Goal: Task Accomplishment & Management: Manage account settings

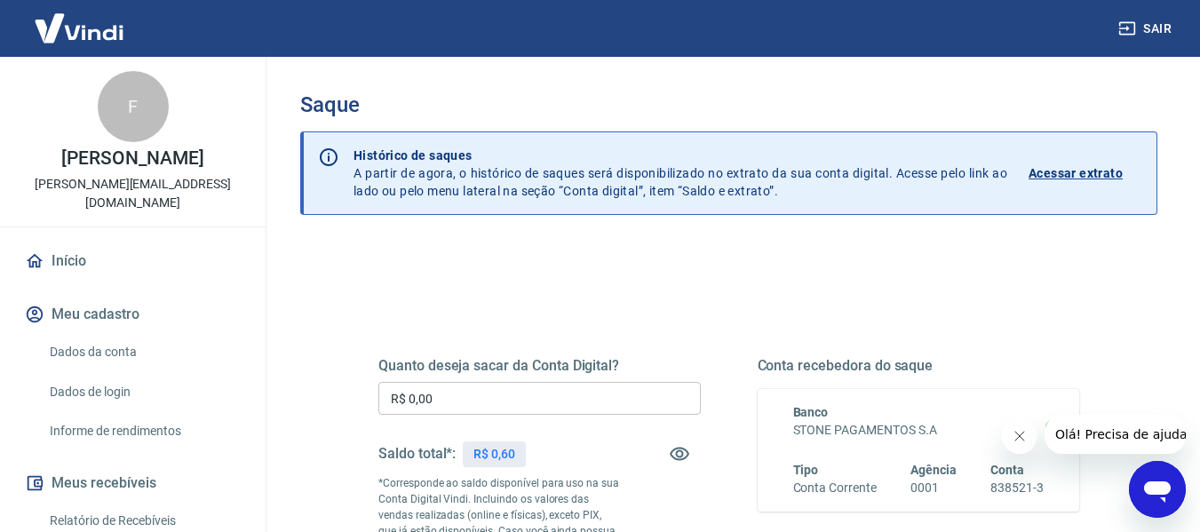
scroll to position [89, 0]
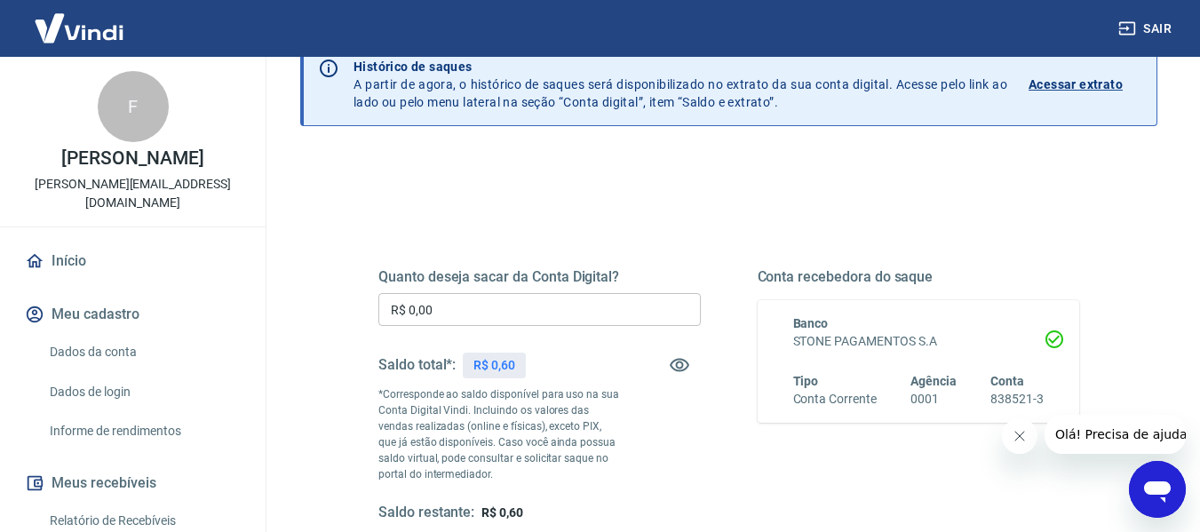
click at [92, 347] on link "Dados da conta" at bounding box center [144, 352] width 202 height 36
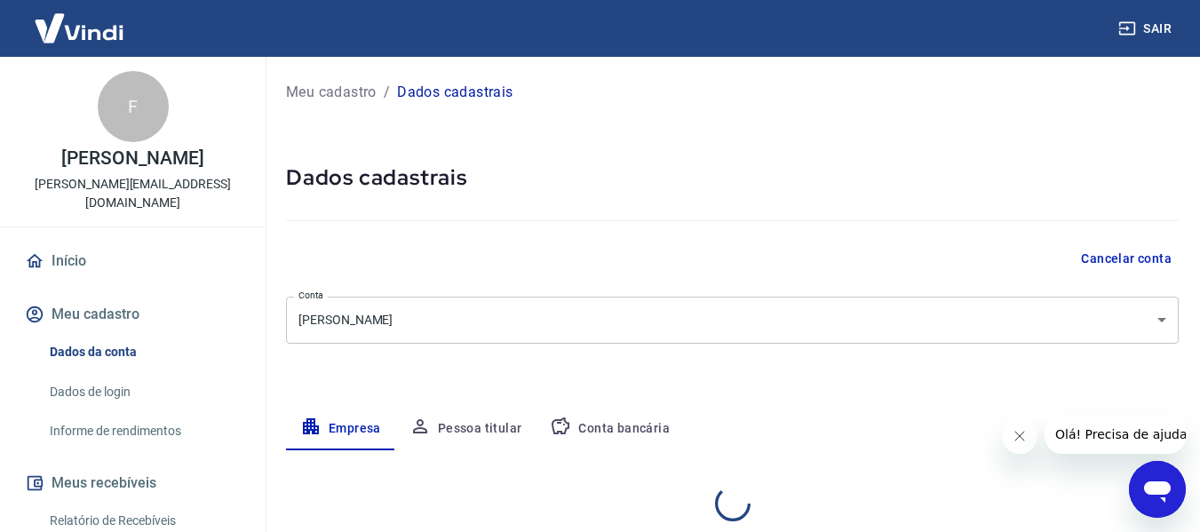
select select "SP"
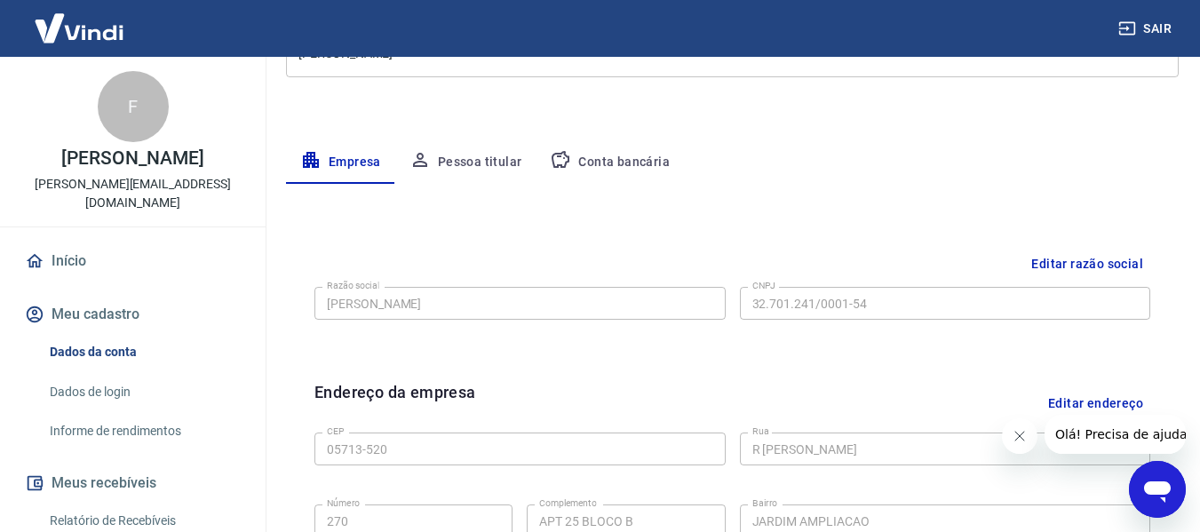
scroll to position [355, 0]
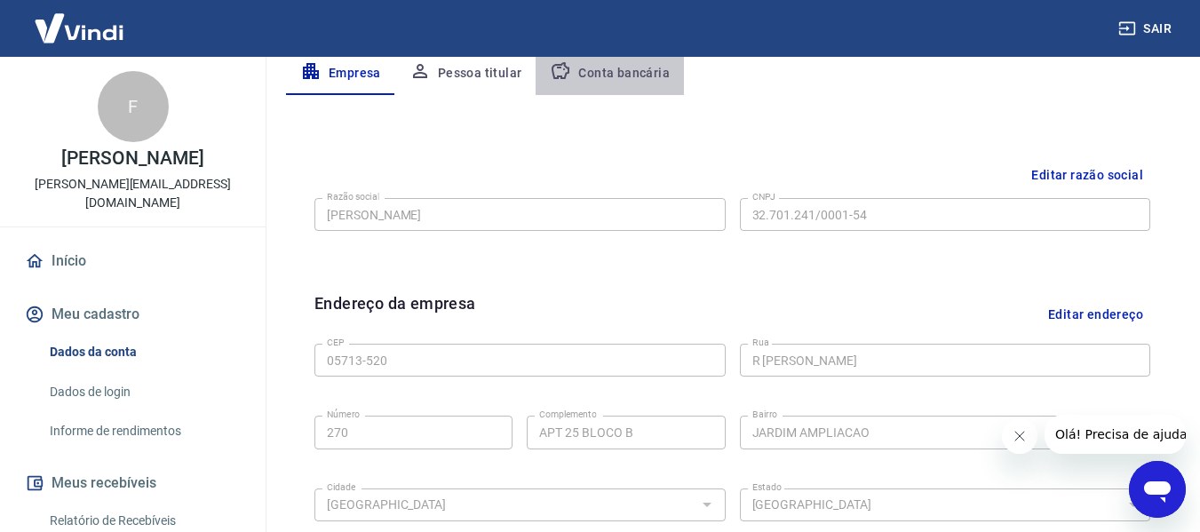
click at [602, 83] on button "Conta bancária" at bounding box center [610, 73] width 148 height 43
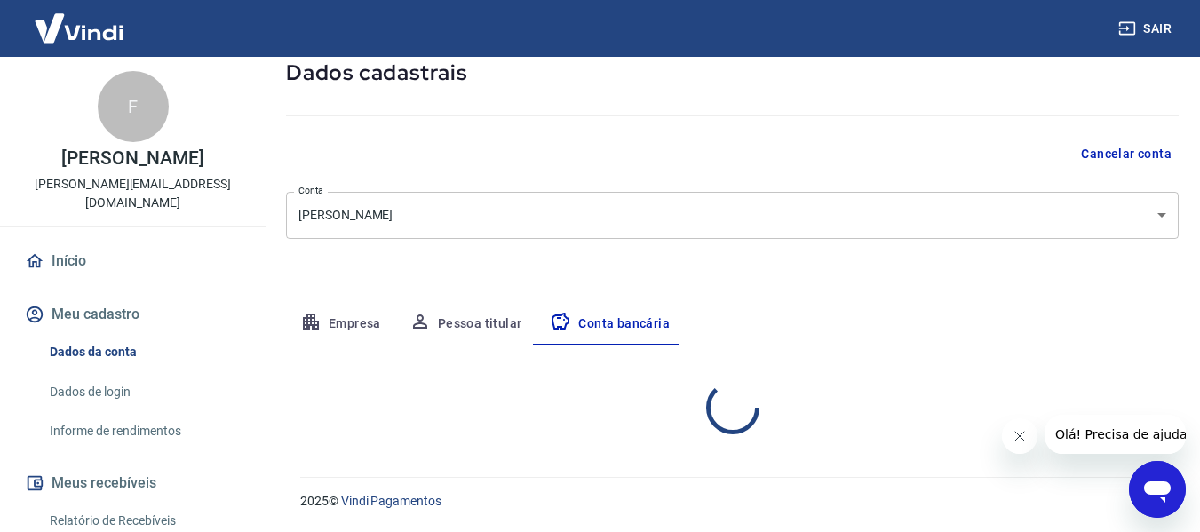
select select "1"
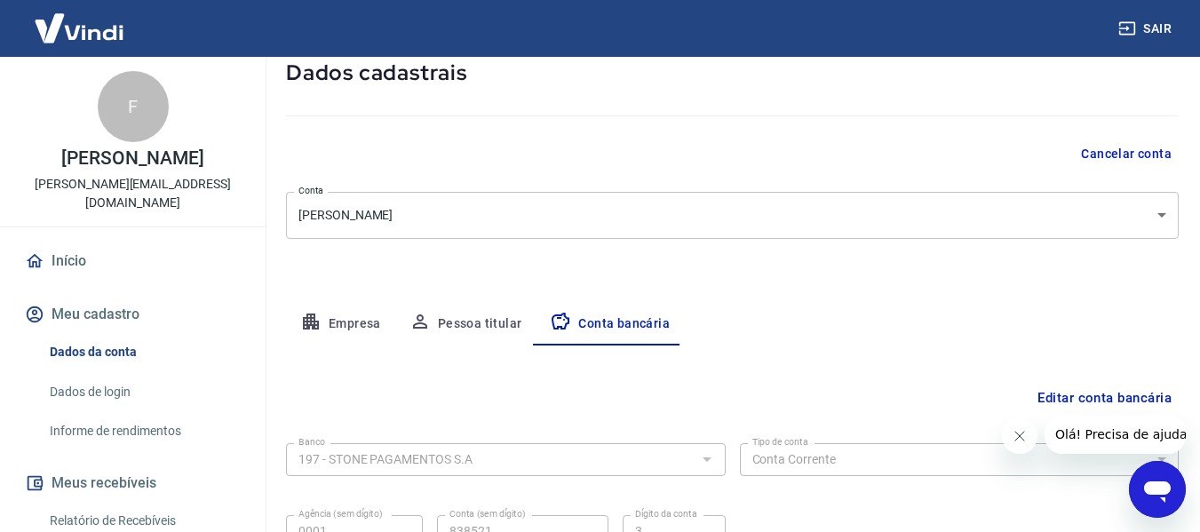
scroll to position [277, 0]
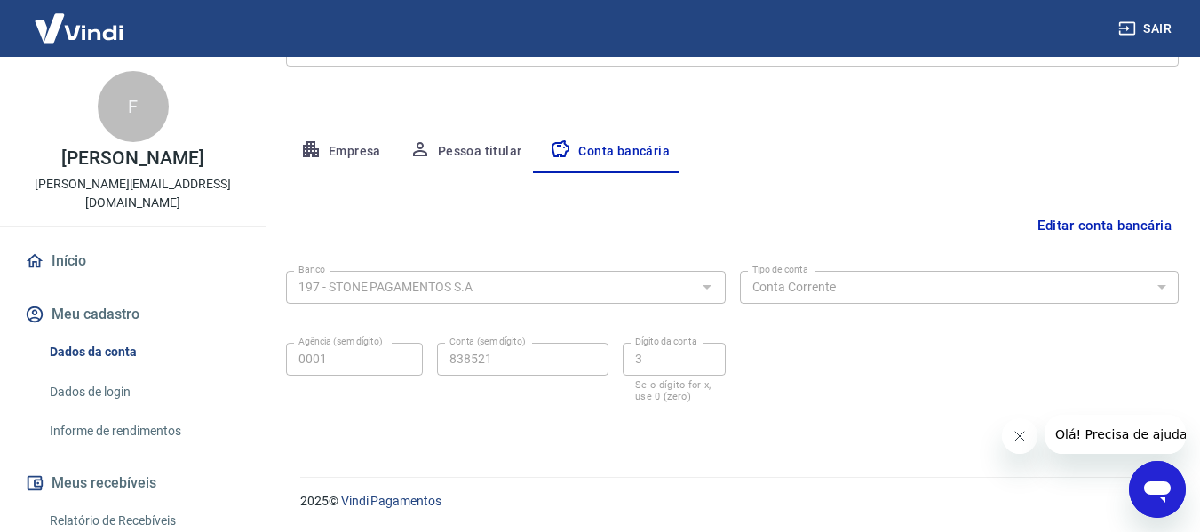
click at [1087, 221] on button "Editar conta bancária" at bounding box center [1105, 226] width 148 height 34
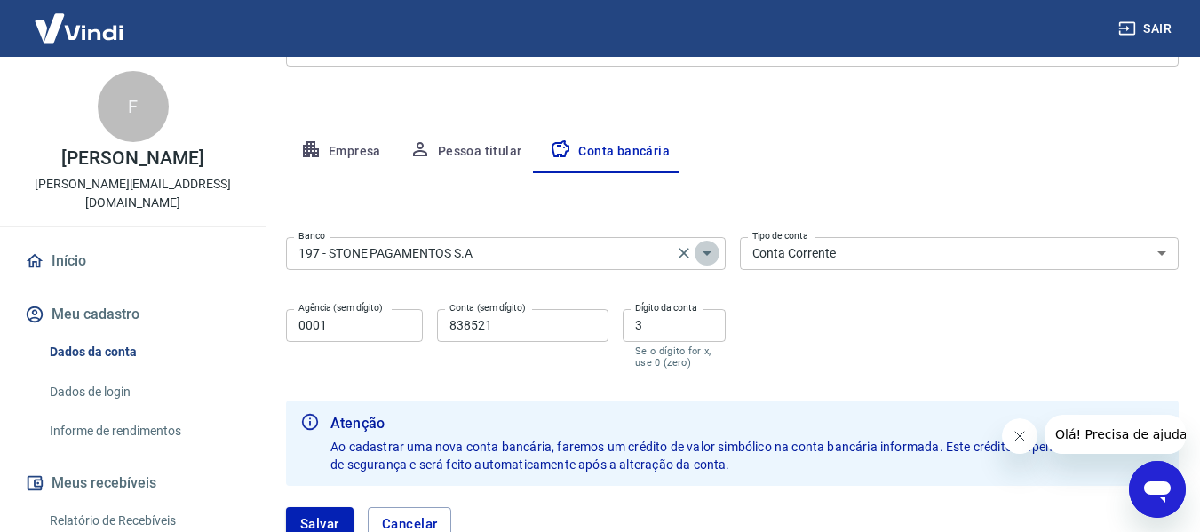
click at [710, 250] on icon "Abrir" at bounding box center [707, 253] width 21 height 21
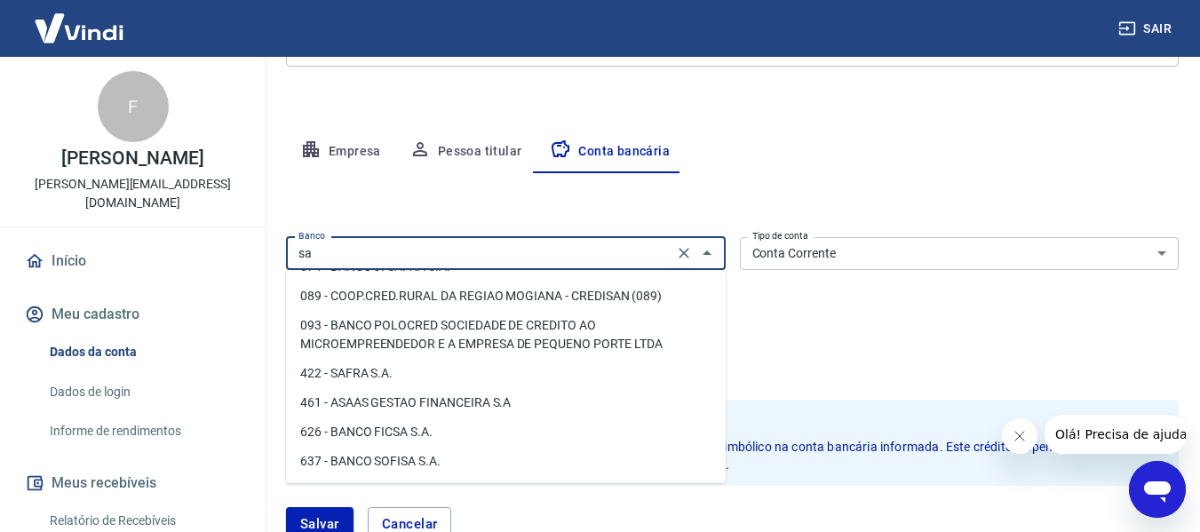
scroll to position [0, 0]
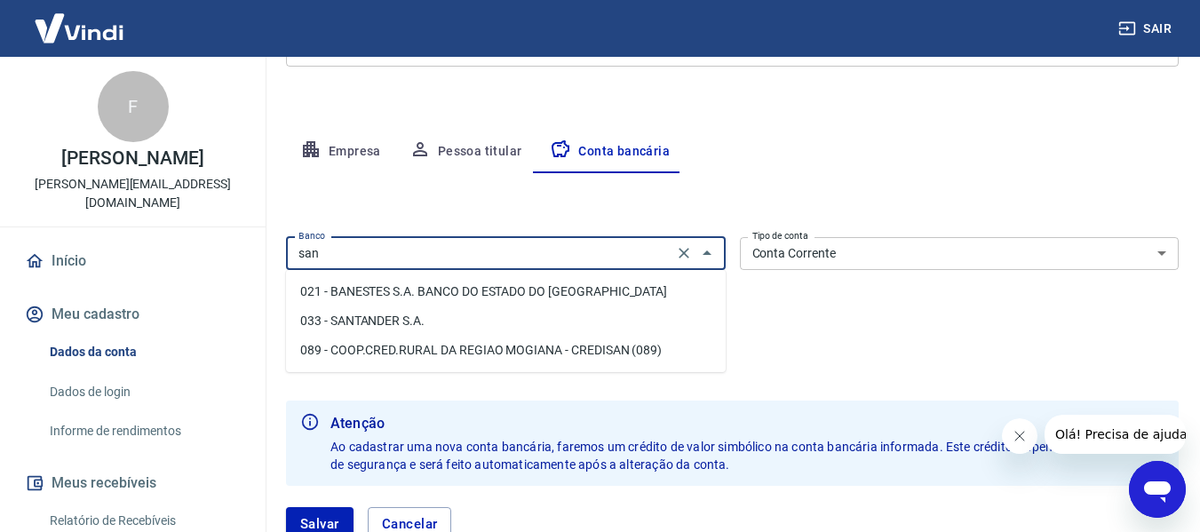
click at [449, 322] on li "033 - SANTANDER S.A." at bounding box center [506, 321] width 440 height 29
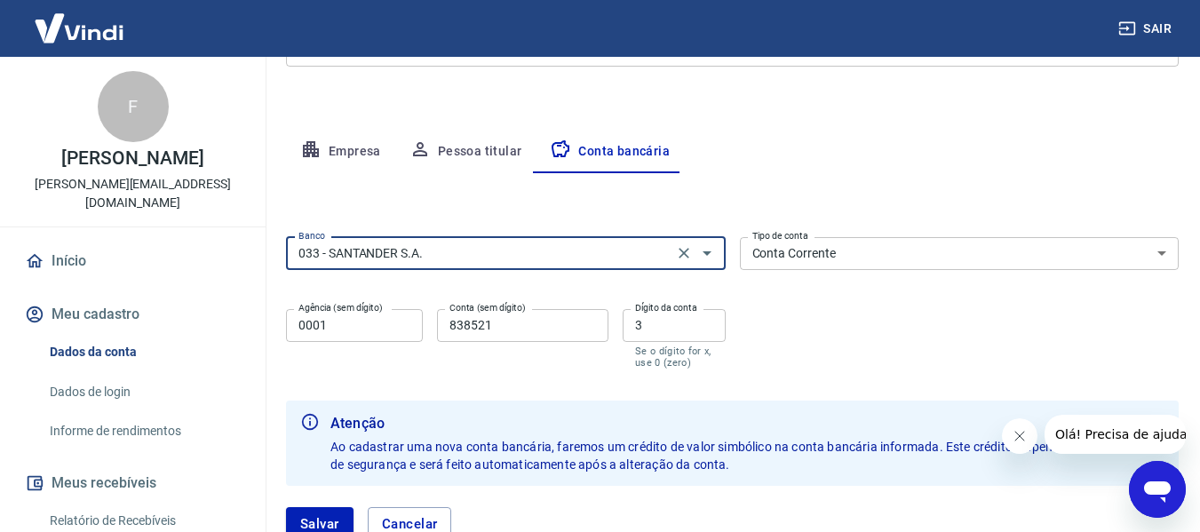
type input "033 - SANTANDER S.A."
click at [365, 325] on input "0001" at bounding box center [354, 325] width 137 height 33
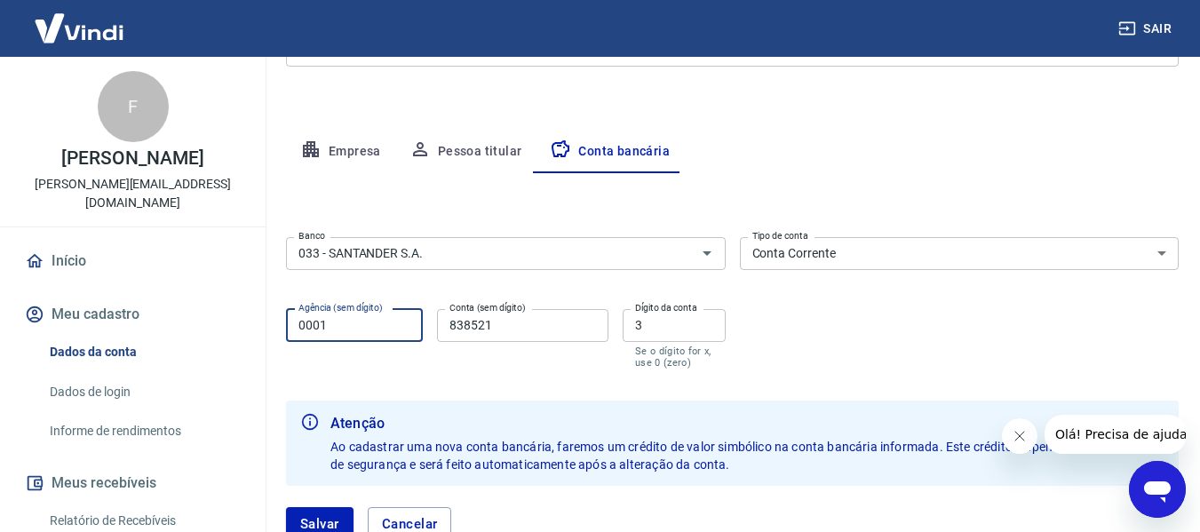
click at [365, 325] on input "0001" at bounding box center [354, 325] width 137 height 33
type input "2057"
click at [499, 320] on input "838521" at bounding box center [522, 325] width 171 height 33
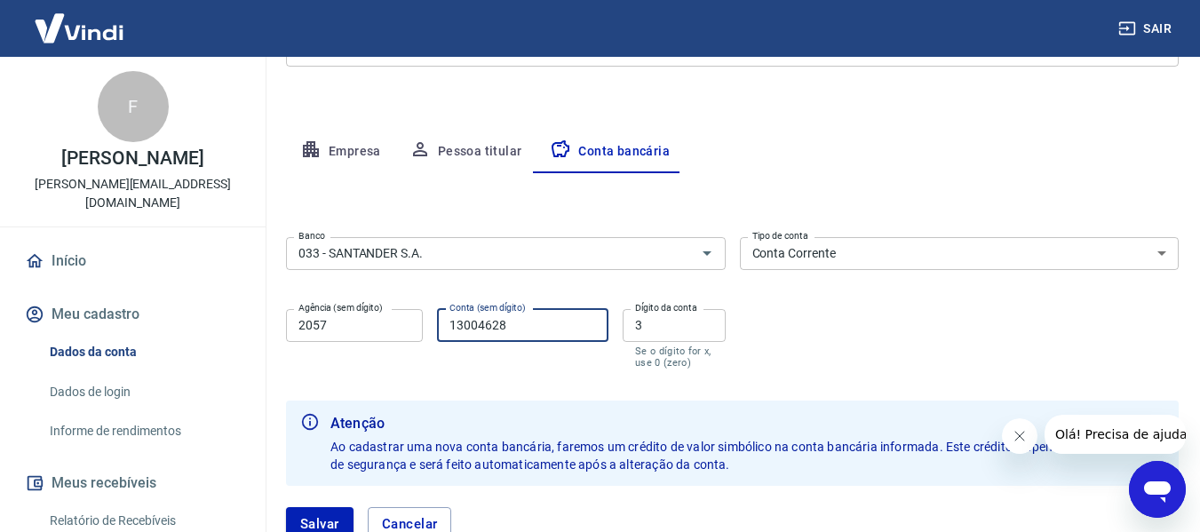
type input "13004628"
type input "4"
click at [901, 316] on div "Banco 033 - SANTANDER S.A. Banco Tipo de conta Conta Corrente Conta Poupança Ti…" at bounding box center [732, 301] width 893 height 142
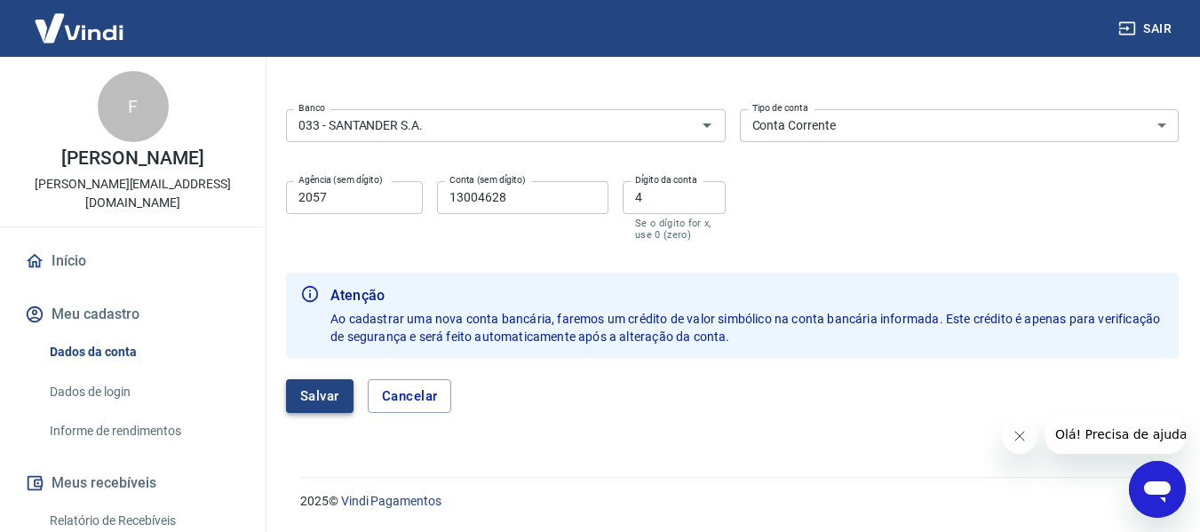
click at [311, 400] on button "Salvar" at bounding box center [320, 396] width 68 height 34
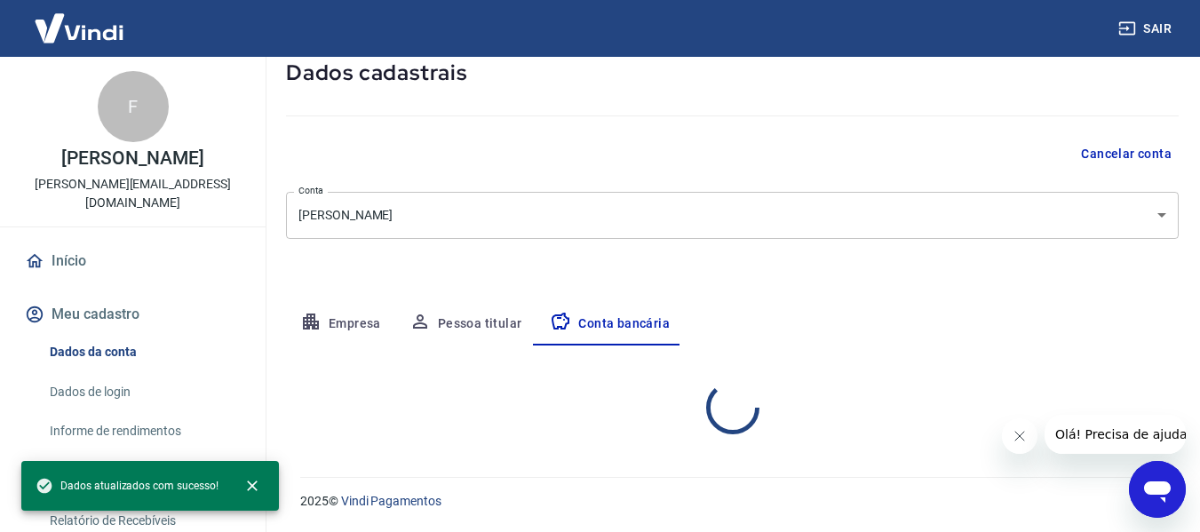
select select "1"
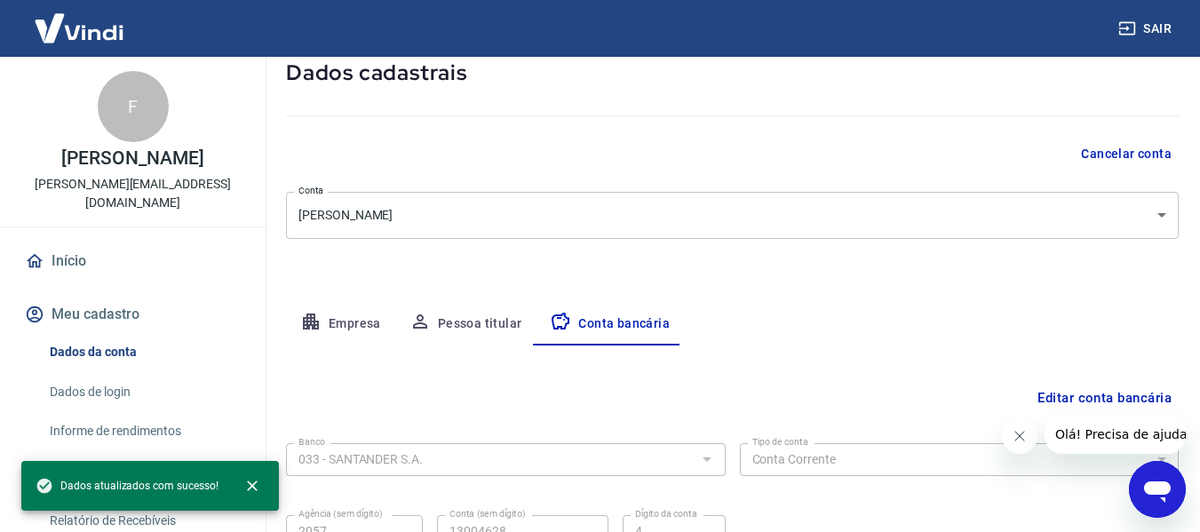
scroll to position [277, 0]
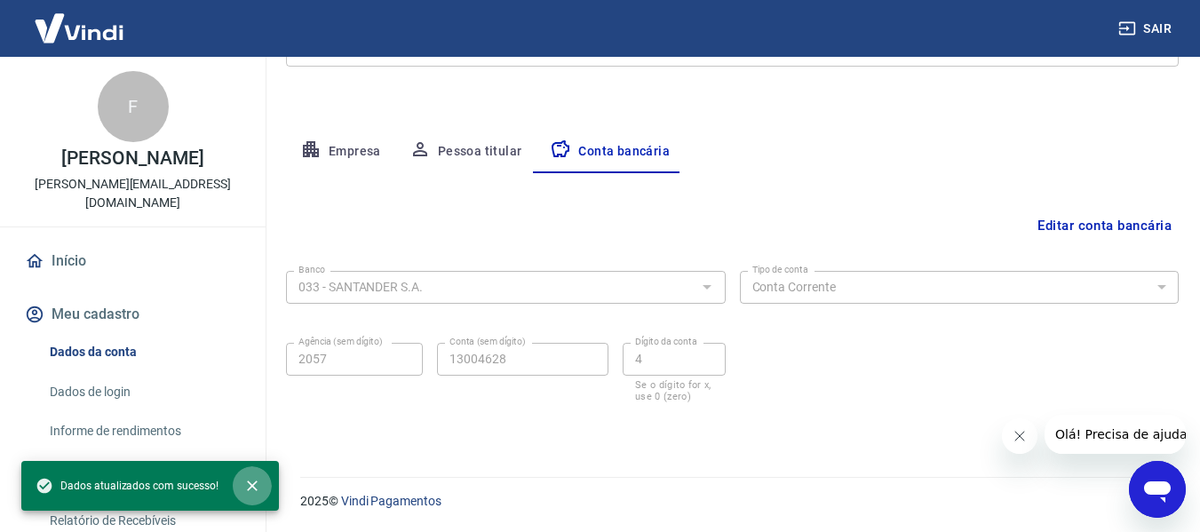
click at [254, 478] on icon "close" at bounding box center [252, 486] width 18 height 18
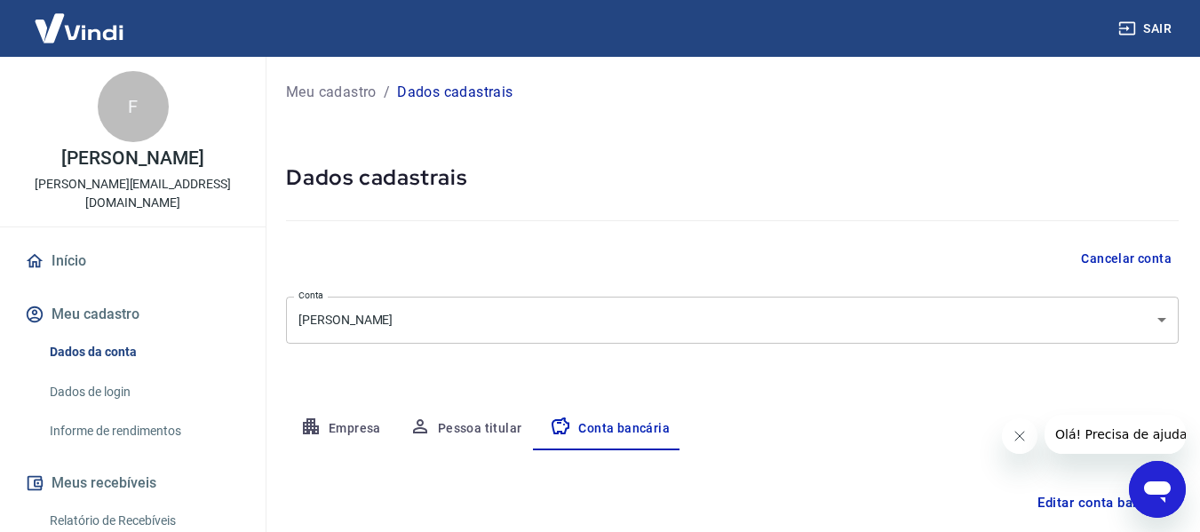
scroll to position [267, 0]
